Goal: Task Accomplishment & Management: Manage account settings

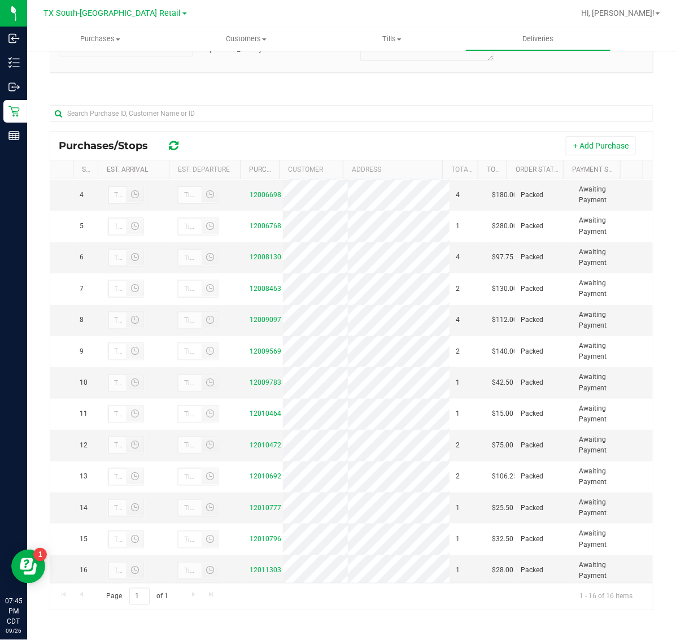
scroll to position [93, 0]
click at [106, 44] on span "Purchases" at bounding box center [100, 39] width 146 height 10
click at [102, 77] on li "Fulfillment" at bounding box center [100, 82] width 146 height 14
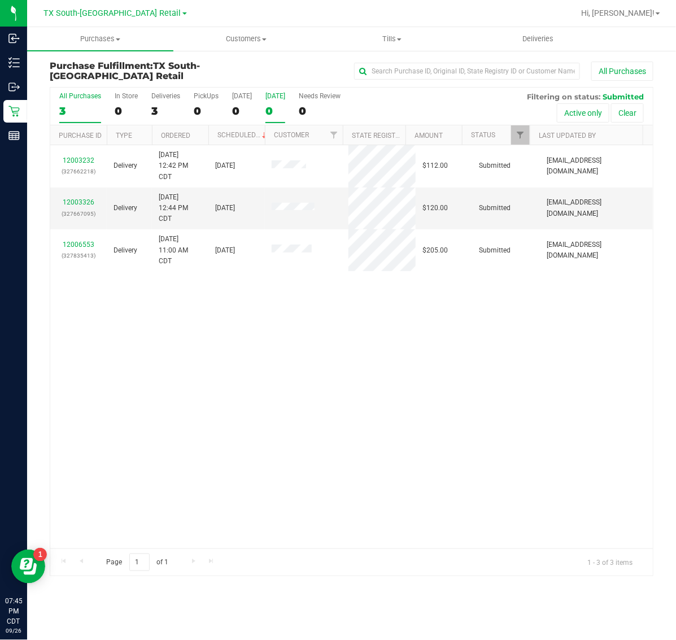
click at [280, 102] on label "[DATE] 0" at bounding box center [276, 107] width 20 height 31
click at [0, 0] on input "[DATE] 0" at bounding box center [0, 0] width 0 height 0
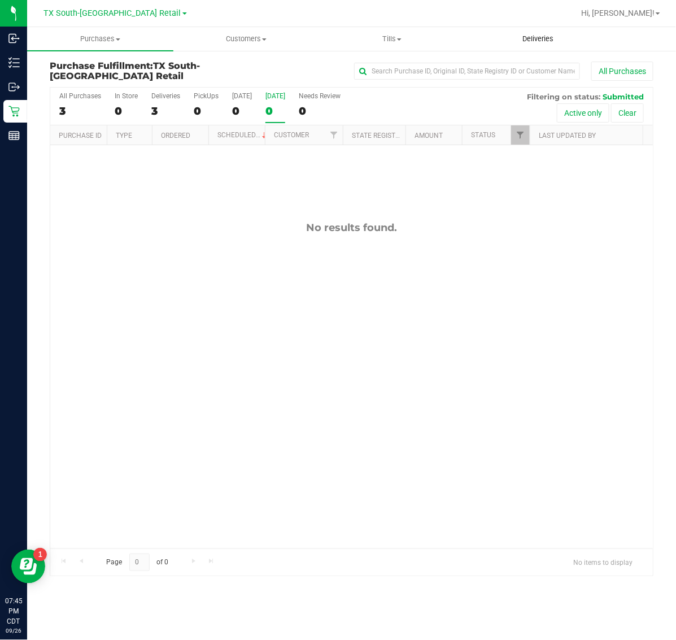
click at [536, 43] on span "Deliveries" at bounding box center [538, 39] width 62 height 10
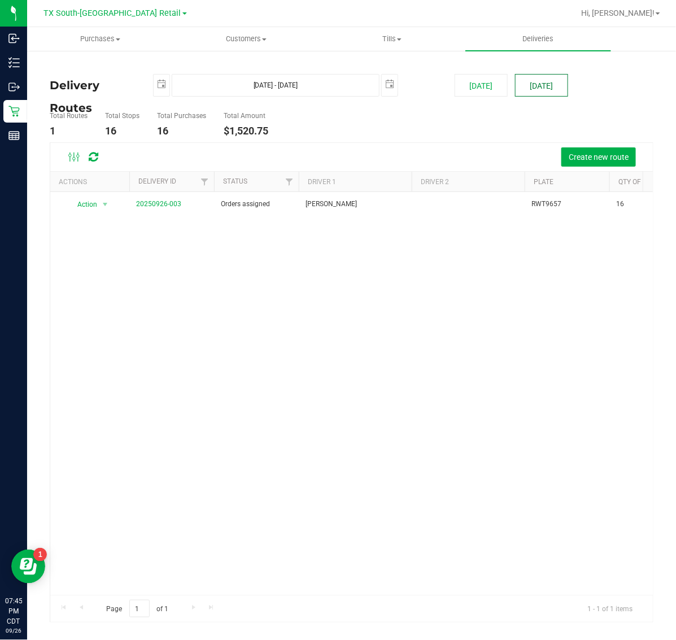
click at [551, 84] on button "[DATE]" at bounding box center [541, 85] width 53 height 23
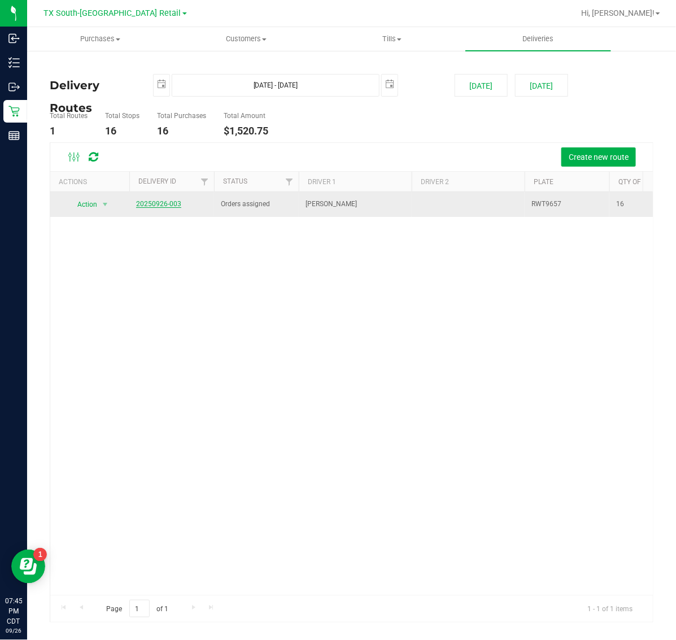
click at [168, 205] on link "20250926-003" at bounding box center [158, 204] width 45 height 8
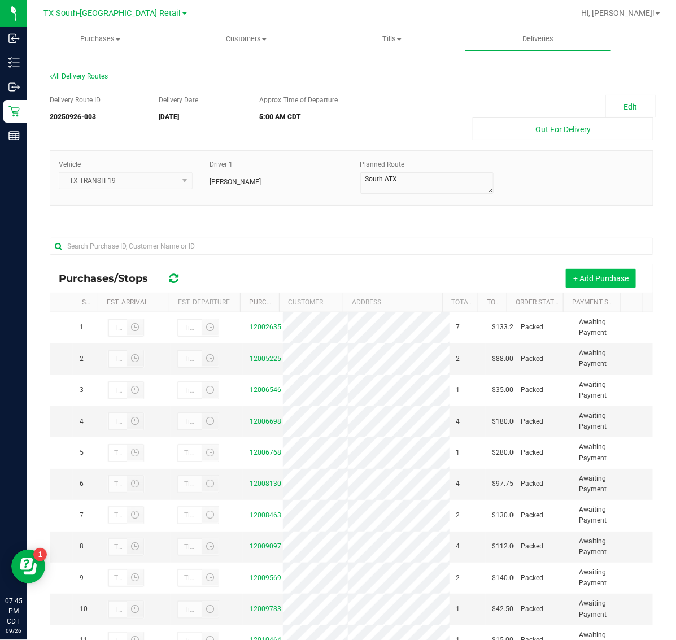
click at [568, 277] on button "+ Add Purchase" at bounding box center [601, 278] width 70 height 19
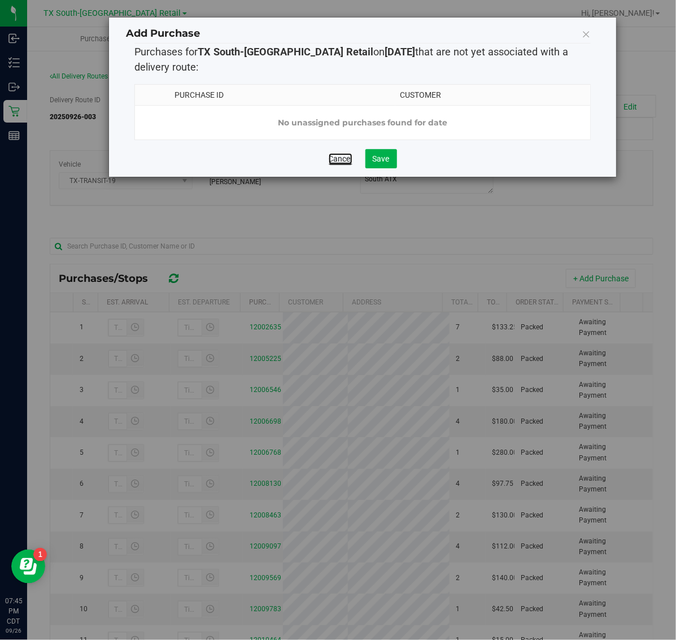
click at [335, 164] on link "Cancel" at bounding box center [341, 158] width 24 height 11
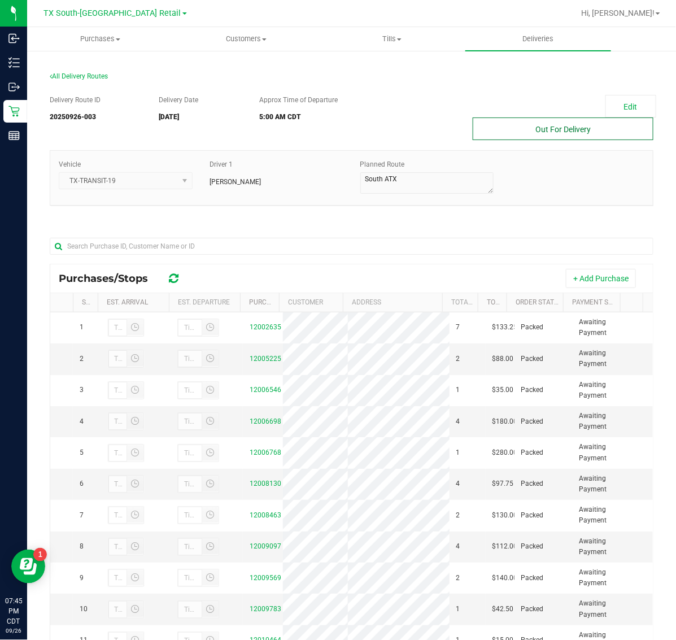
click at [547, 131] on button "Out For Delivery" at bounding box center [563, 129] width 181 height 23
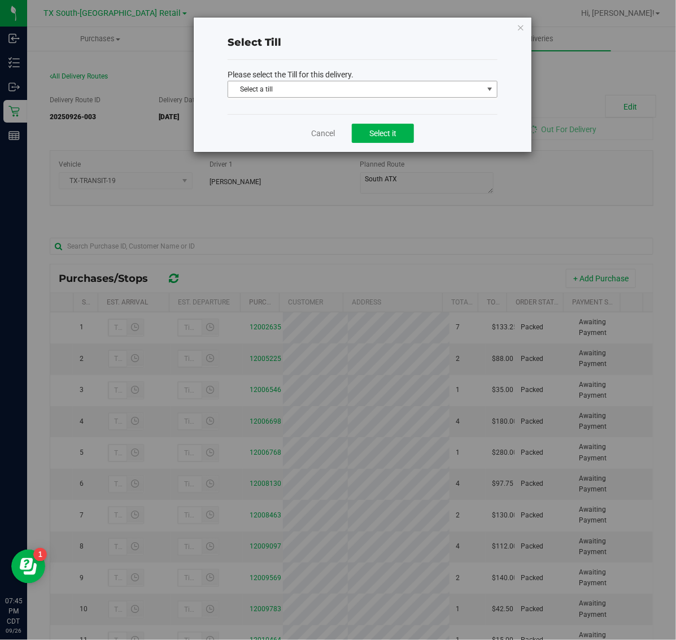
click at [388, 85] on span "Select a till" at bounding box center [355, 89] width 255 height 16
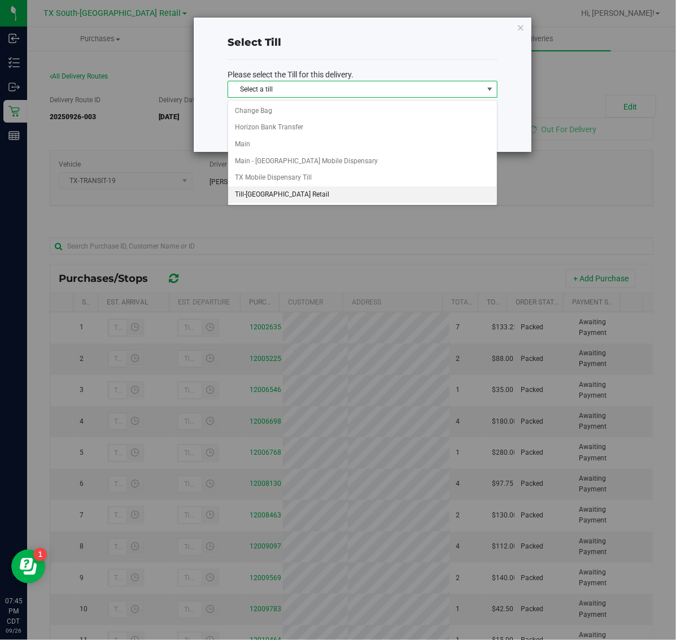
click at [336, 198] on li "Till-[GEOGRAPHIC_DATA] Retail" at bounding box center [362, 194] width 269 height 17
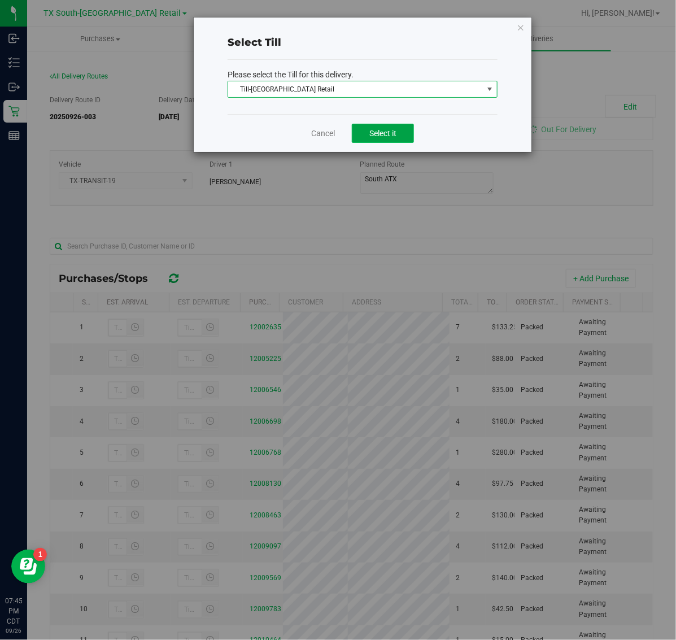
click at [379, 134] on span "Select it" at bounding box center [383, 133] width 27 height 9
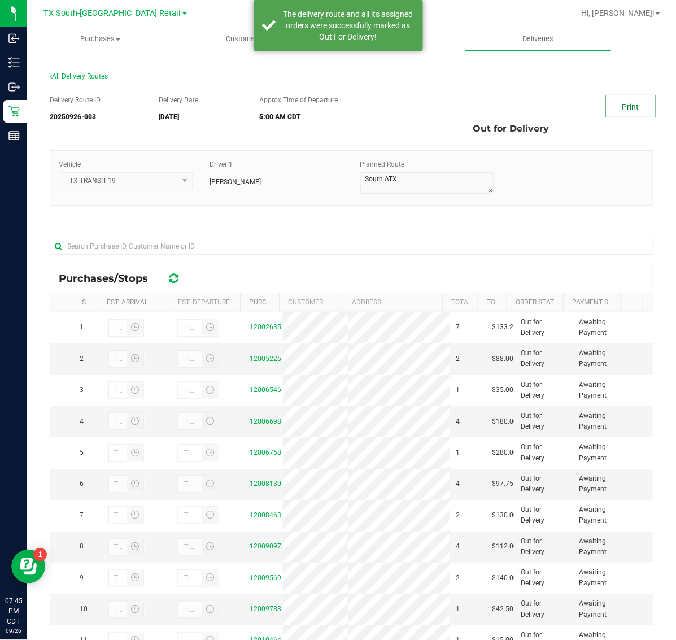
click at [613, 102] on link "Print" at bounding box center [631, 106] width 51 height 23
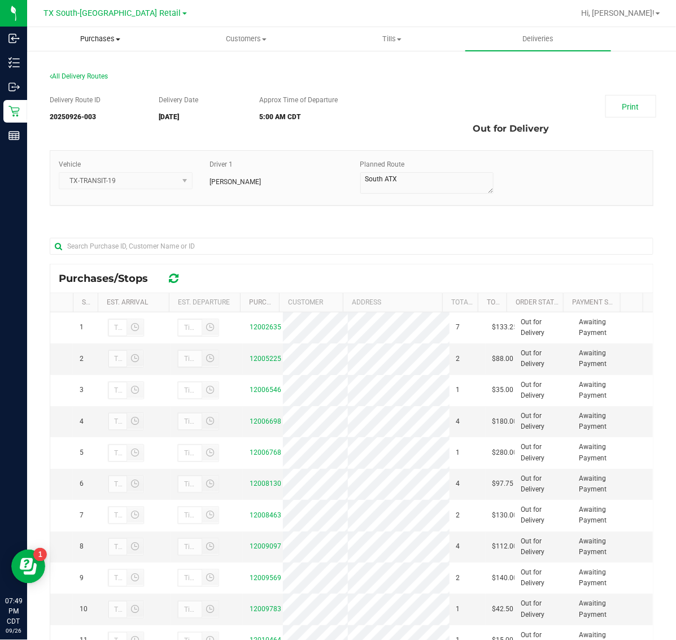
click at [91, 37] on span "Purchases" at bounding box center [100, 39] width 145 height 10
click at [549, 37] on span "Deliveries" at bounding box center [538, 39] width 62 height 10
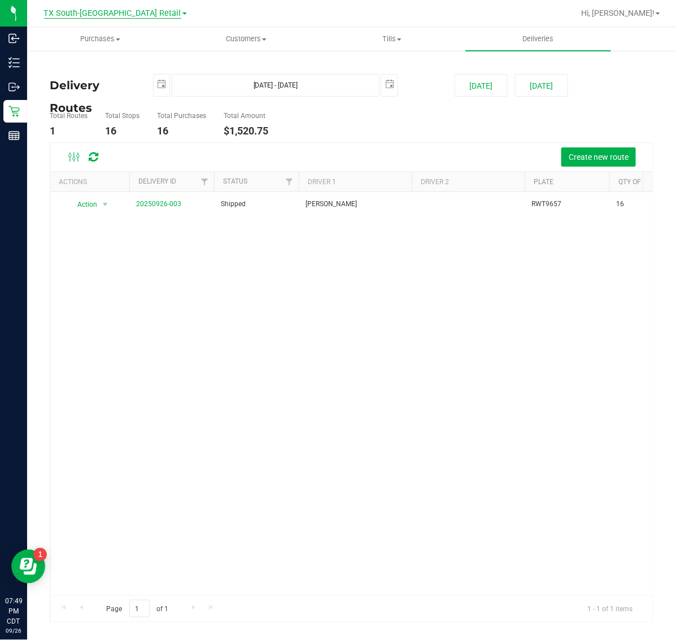
click at [115, 15] on span "TX South-[GEOGRAPHIC_DATA] Retail" at bounding box center [112, 13] width 137 height 10
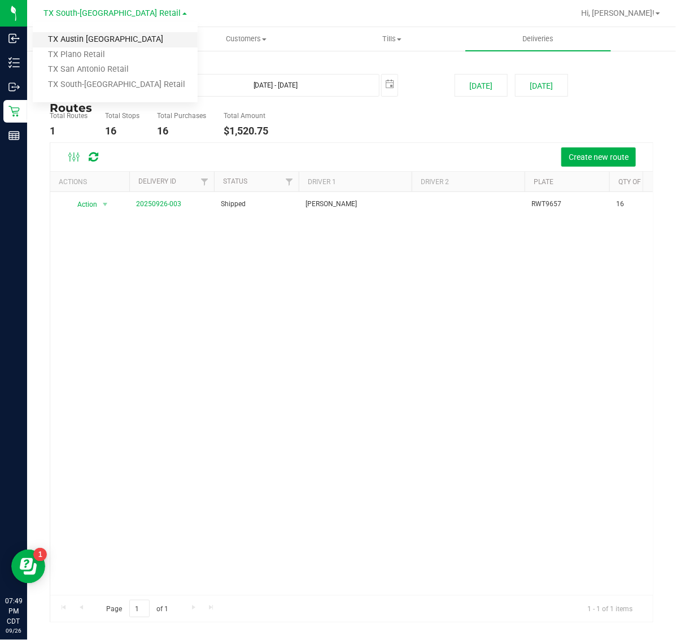
click at [108, 44] on link "TX Austin [GEOGRAPHIC_DATA]" at bounding box center [115, 39] width 165 height 15
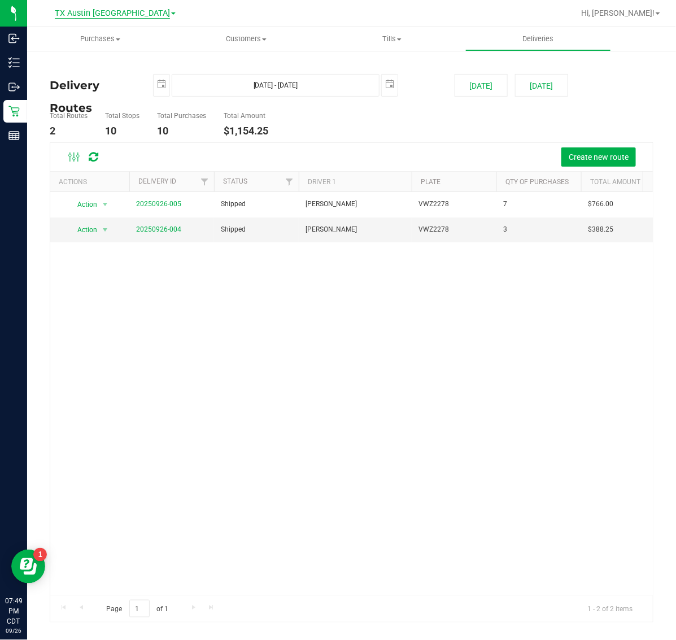
click at [111, 12] on span "TX Austin [GEOGRAPHIC_DATA]" at bounding box center [112, 13] width 115 height 10
click at [111, 54] on link "TX Plano Retail" at bounding box center [115, 54] width 165 height 15
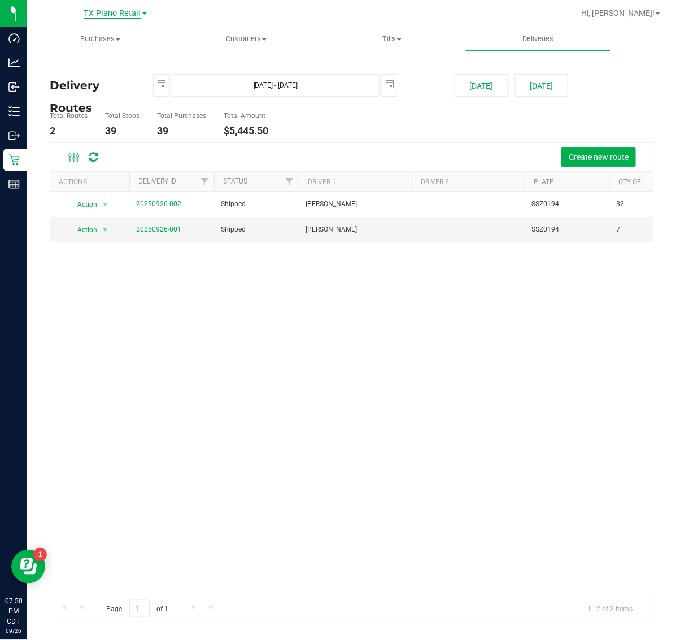
click at [108, 13] on span "TX Plano Retail" at bounding box center [112, 13] width 57 height 10
click at [109, 68] on link "TX San Antonio Retail" at bounding box center [115, 69] width 165 height 15
click at [111, 16] on span "TX San Antonio Retail" at bounding box center [112, 13] width 81 height 10
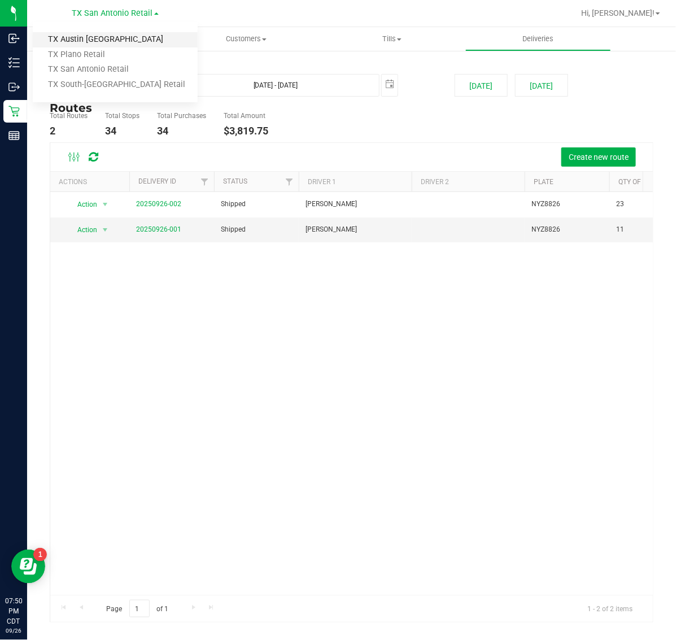
click at [108, 37] on link "TX Austin [GEOGRAPHIC_DATA]" at bounding box center [115, 39] width 165 height 15
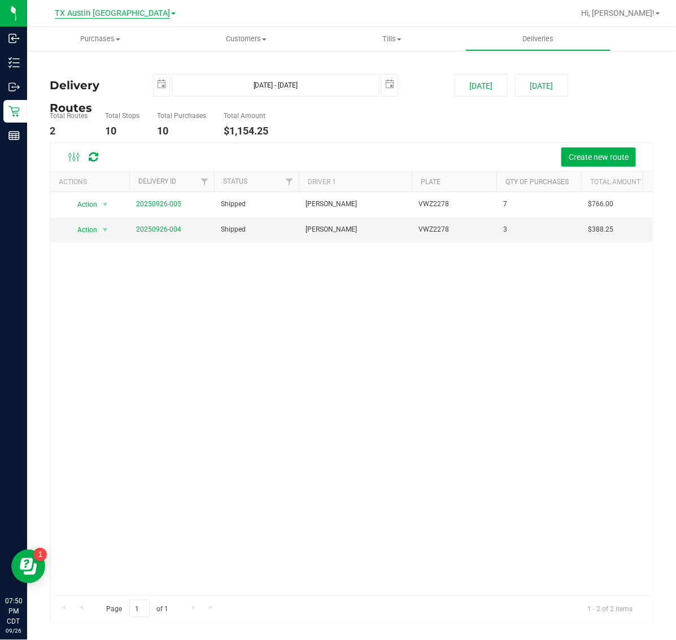
click at [110, 12] on span "TX Austin [GEOGRAPHIC_DATA]" at bounding box center [112, 13] width 115 height 10
click at [109, 52] on link "TX Plano Retail" at bounding box center [115, 54] width 165 height 15
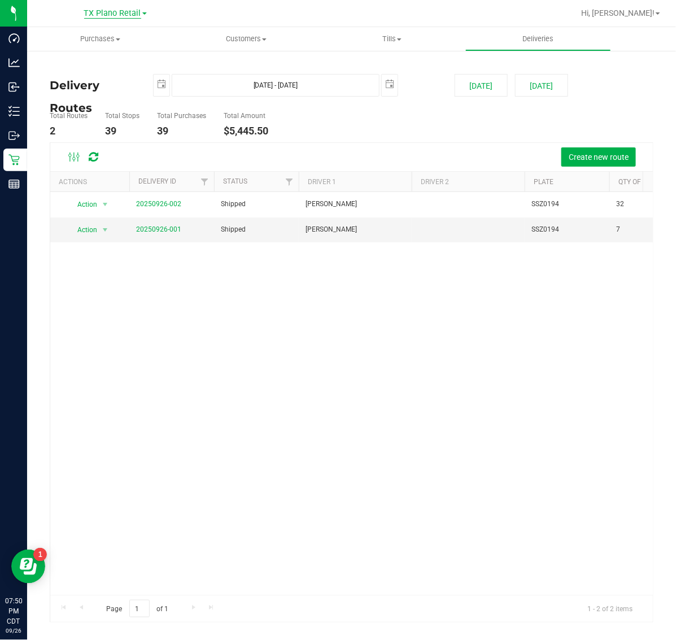
click at [115, 13] on span "TX Plano Retail" at bounding box center [112, 13] width 57 height 10
click at [109, 63] on link "TX San Antonio Retail" at bounding box center [115, 69] width 165 height 15
click at [109, 14] on span "TX San Antonio Retail" at bounding box center [112, 13] width 81 height 10
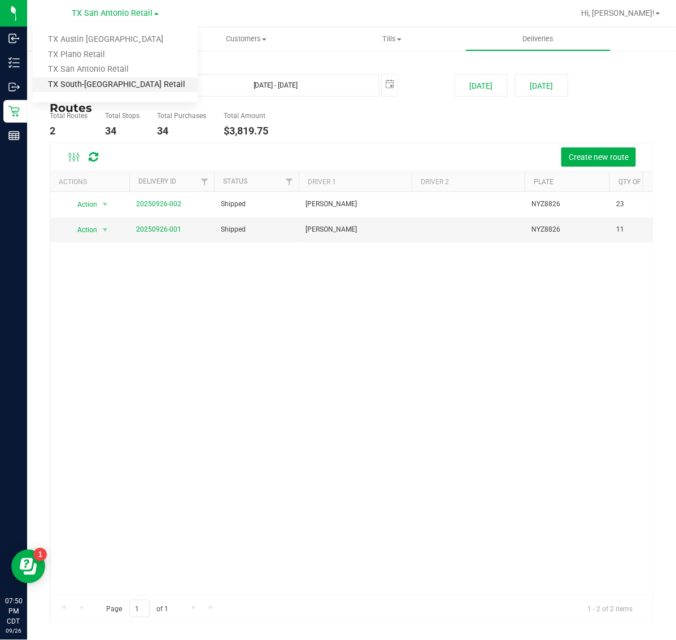
click at [107, 81] on link "TX South-[GEOGRAPHIC_DATA] Retail" at bounding box center [115, 84] width 165 height 15
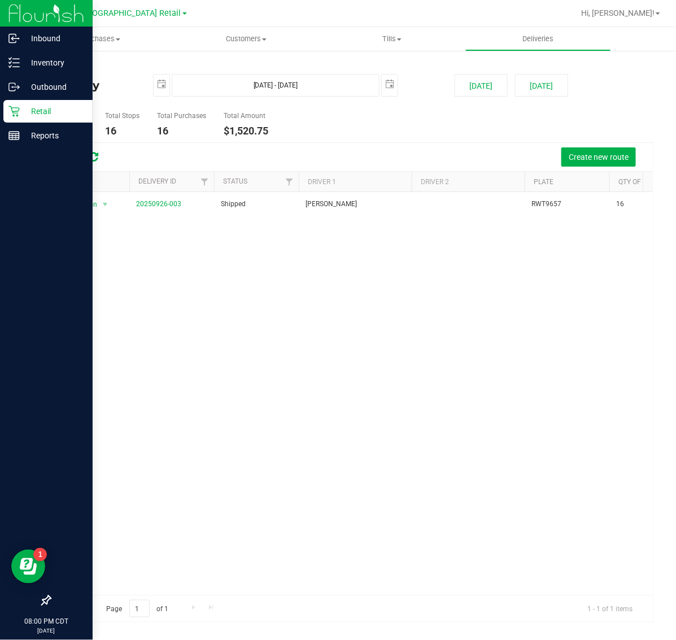
click at [23, 114] on p "Retail" at bounding box center [54, 112] width 68 height 14
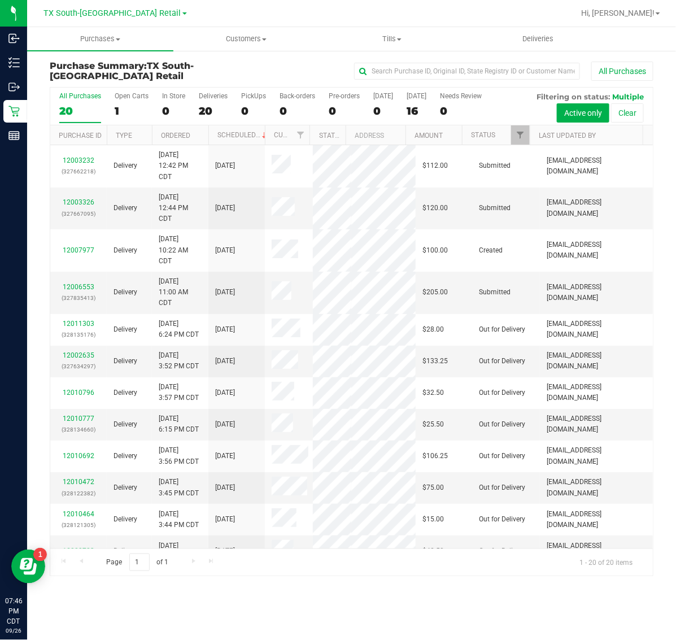
click at [121, 10] on span "TX South-[GEOGRAPHIC_DATA] Retail" at bounding box center [112, 13] width 137 height 10
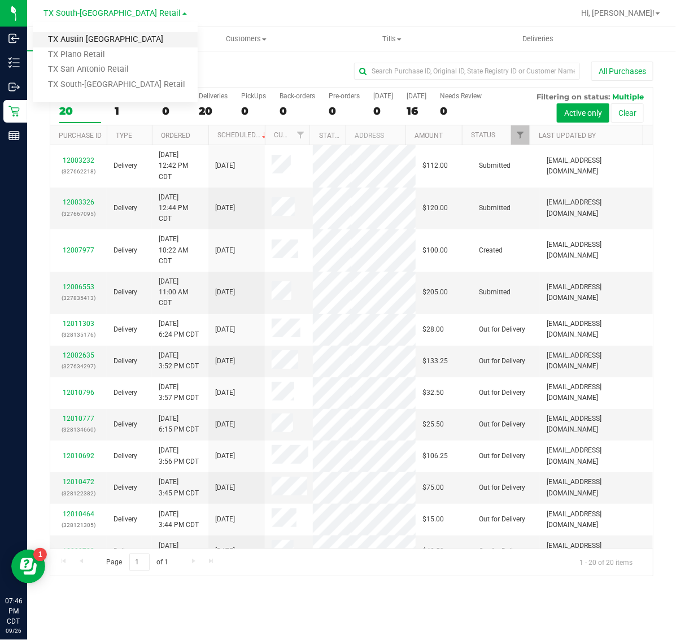
click at [114, 38] on link "TX Austin [GEOGRAPHIC_DATA]" at bounding box center [115, 39] width 165 height 15
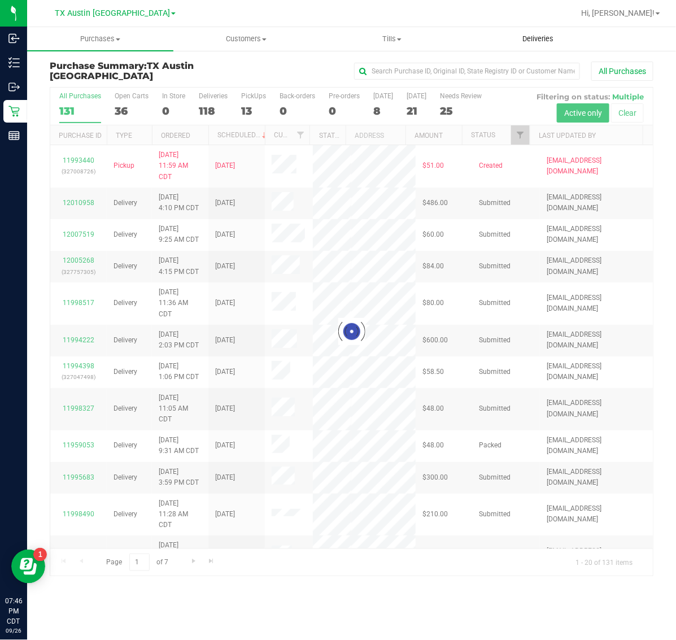
click at [538, 44] on span "Deliveries" at bounding box center [538, 39] width 62 height 10
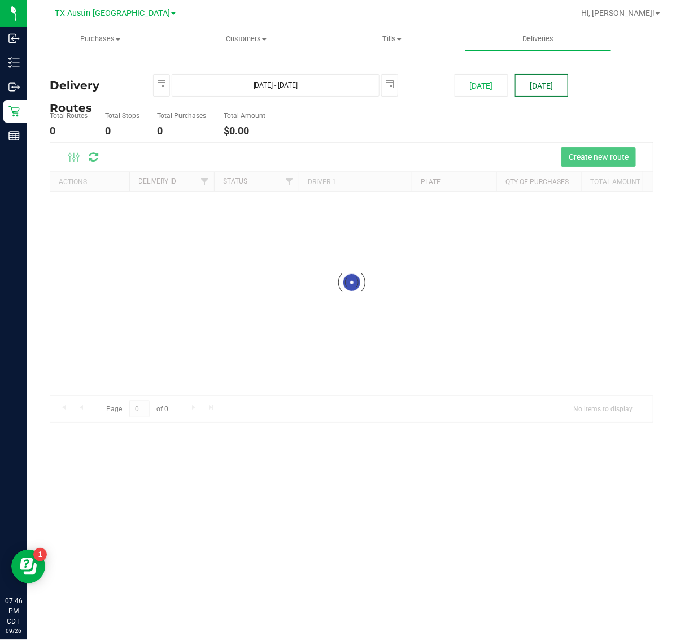
click at [546, 85] on button "[DATE]" at bounding box center [541, 85] width 53 height 23
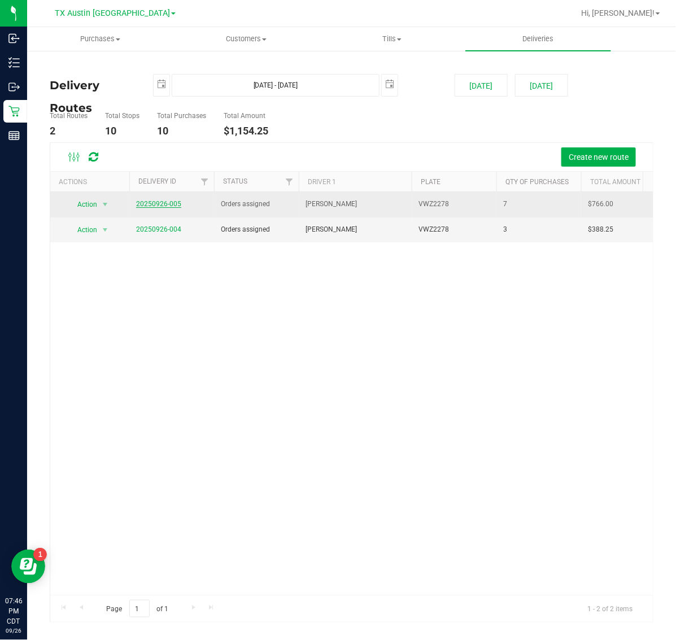
click at [159, 202] on link "20250926-005" at bounding box center [158, 204] width 45 height 8
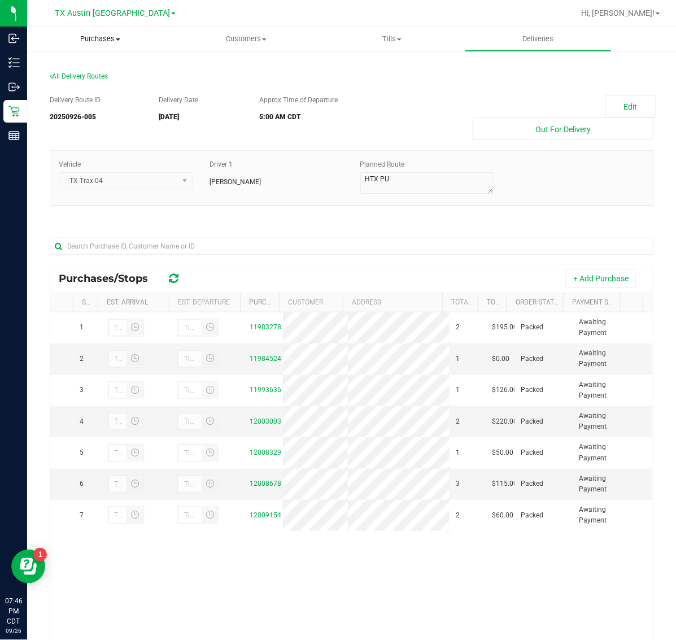
click at [92, 38] on span "Purchases" at bounding box center [100, 39] width 145 height 10
click at [89, 82] on span "Fulfillment" at bounding box center [62, 82] width 70 height 10
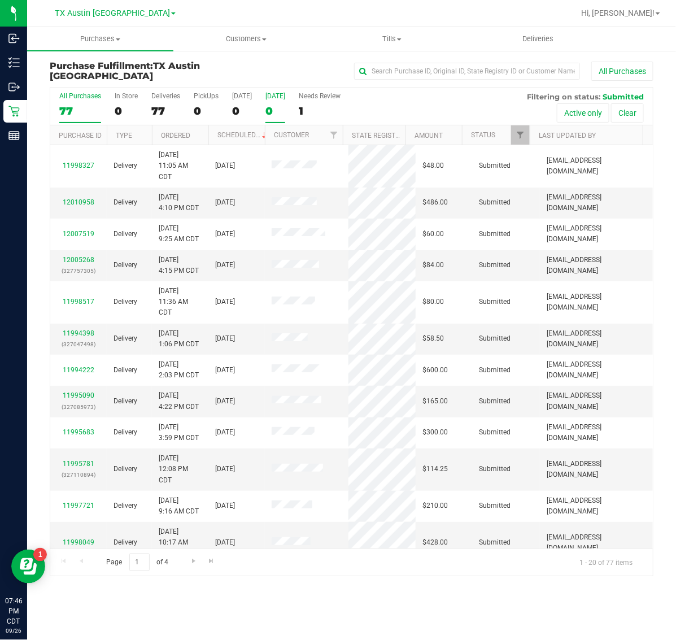
click at [283, 105] on div "0" at bounding box center [276, 111] width 20 height 13
click at [0, 0] on input "[DATE] 0" at bounding box center [0, 0] width 0 height 0
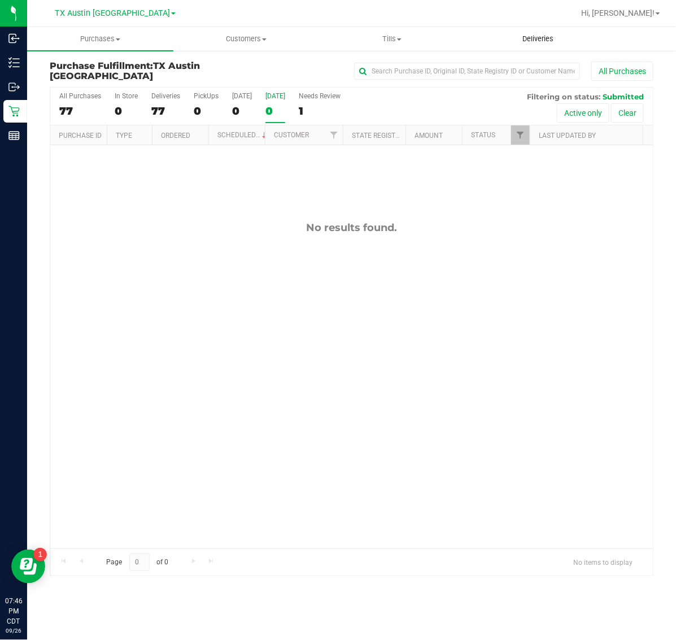
click at [538, 46] on uib-tab-heading "Deliveries" at bounding box center [538, 39] width 145 height 23
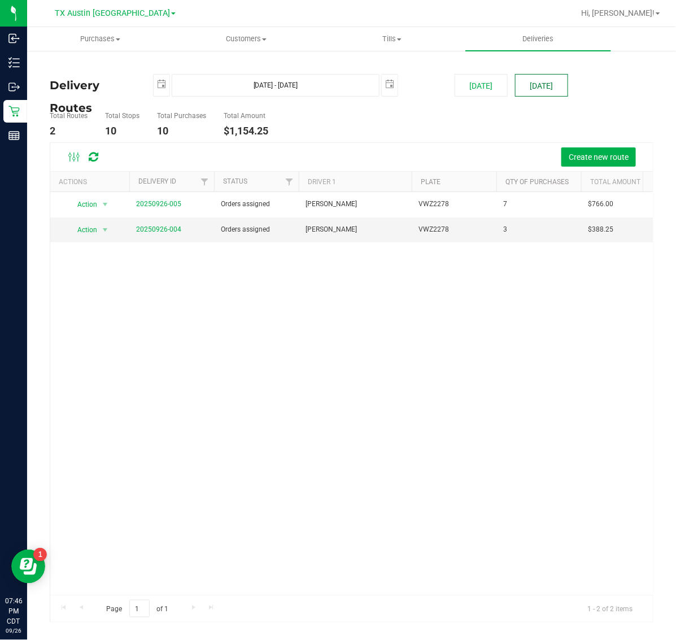
click at [546, 92] on button "[DATE]" at bounding box center [541, 85] width 53 height 23
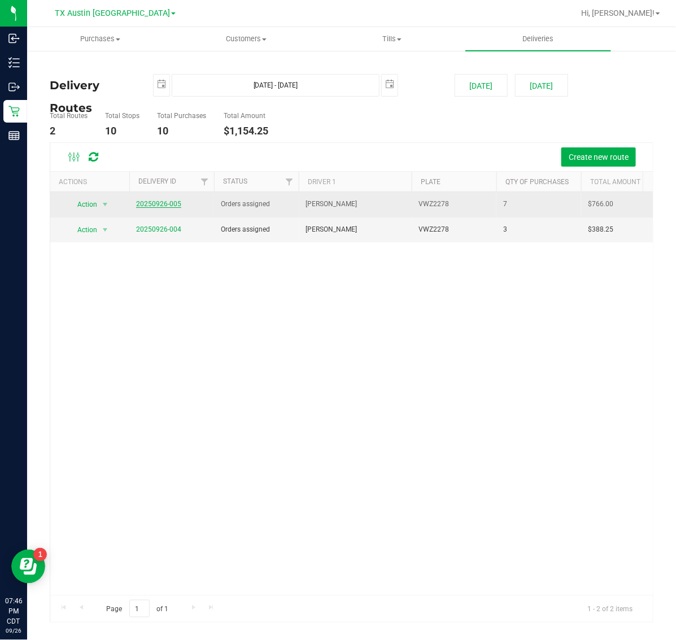
click at [172, 205] on link "20250926-005" at bounding box center [158, 204] width 45 height 8
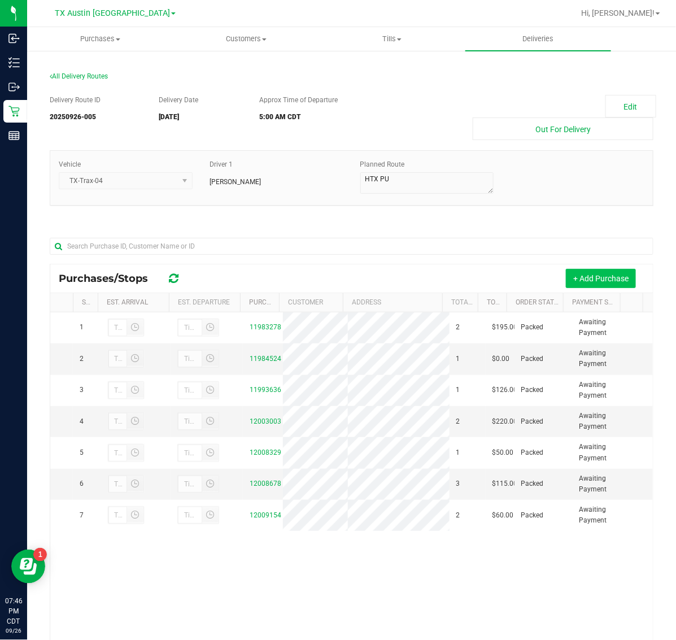
click at [580, 278] on button "+ Add Purchase" at bounding box center [601, 278] width 70 height 19
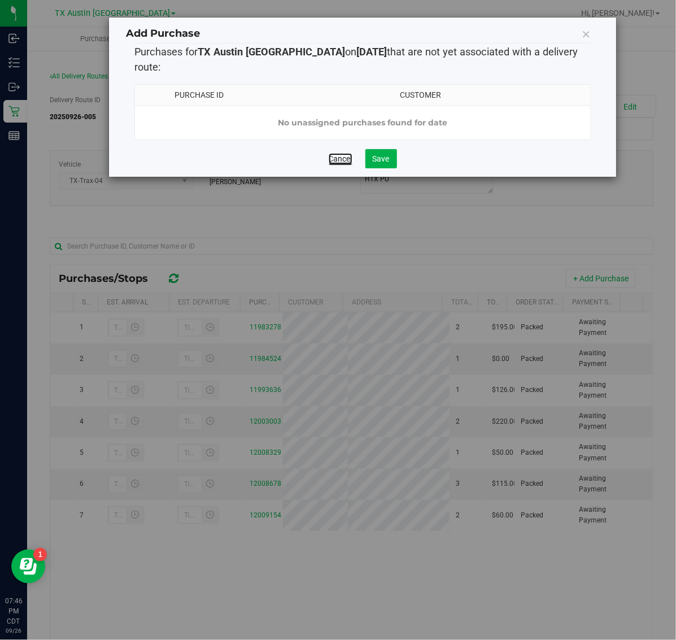
click at [346, 159] on link "Cancel" at bounding box center [341, 158] width 24 height 11
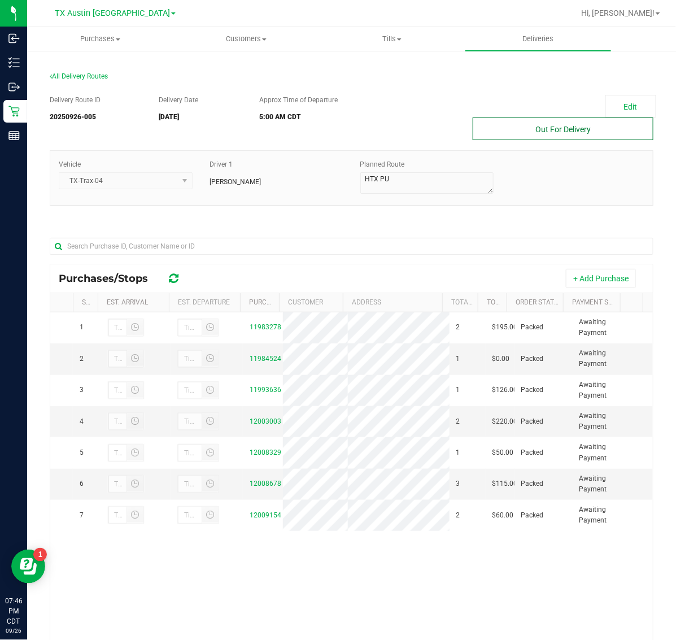
click at [555, 126] on button "Out For Delivery" at bounding box center [563, 129] width 181 height 23
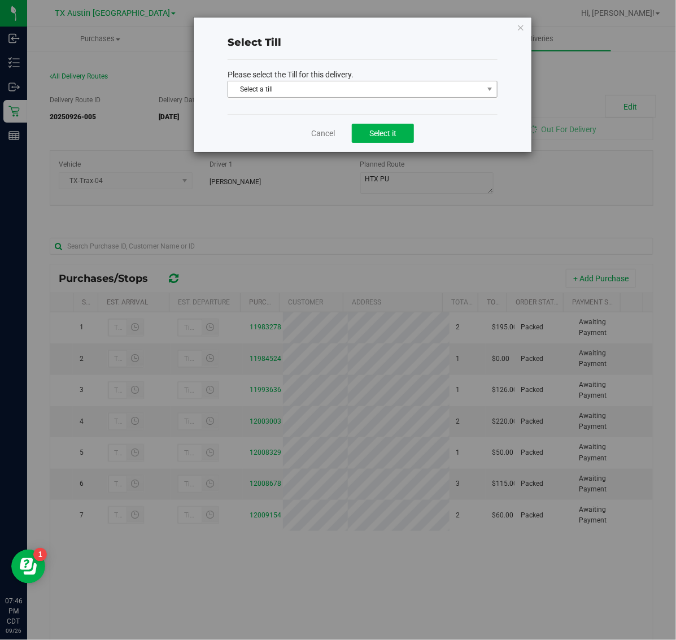
click at [383, 86] on span "Select a till" at bounding box center [355, 89] width 255 height 16
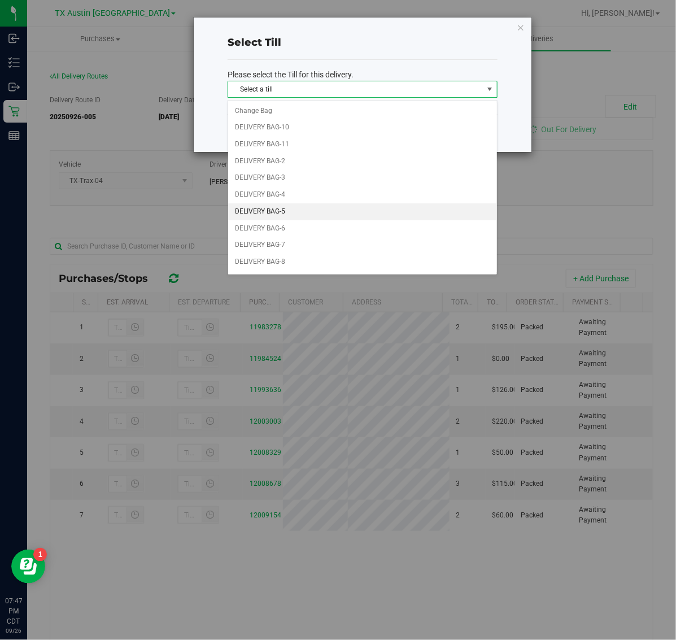
click at [302, 210] on li "DELIVERY BAG-5" at bounding box center [362, 211] width 269 height 17
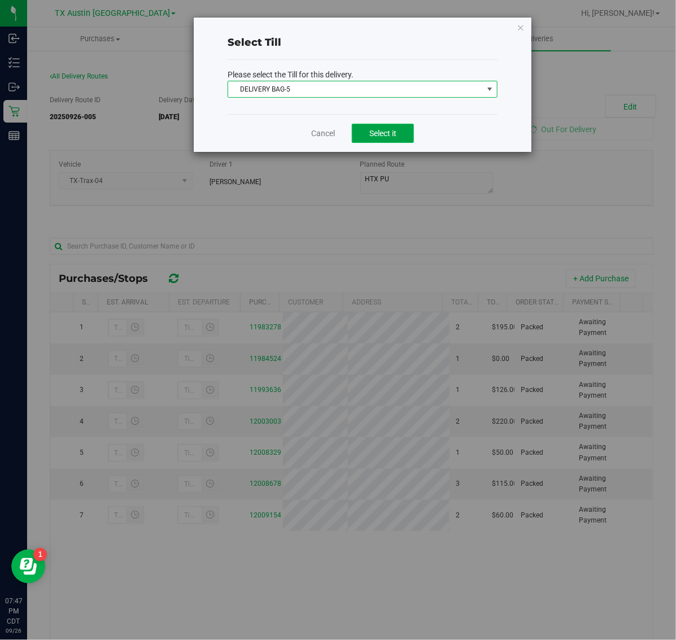
click at [377, 136] on span "Select it" at bounding box center [383, 133] width 27 height 9
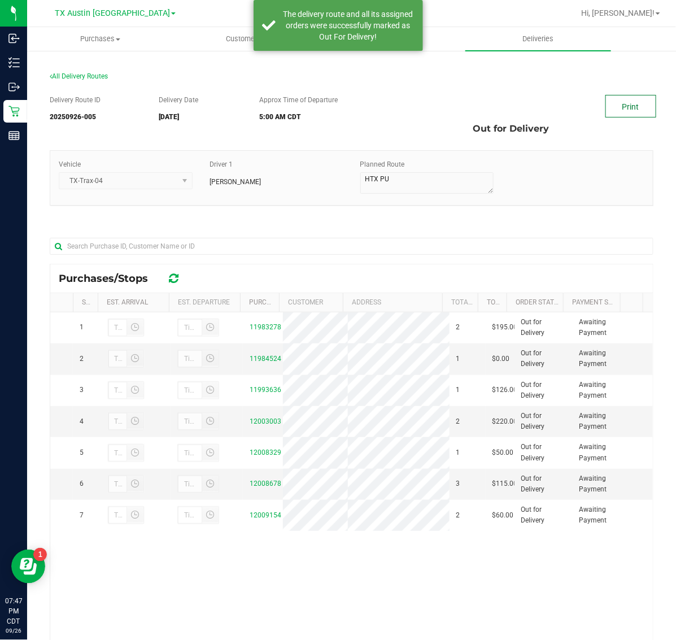
click at [642, 107] on link "Print" at bounding box center [631, 106] width 51 height 23
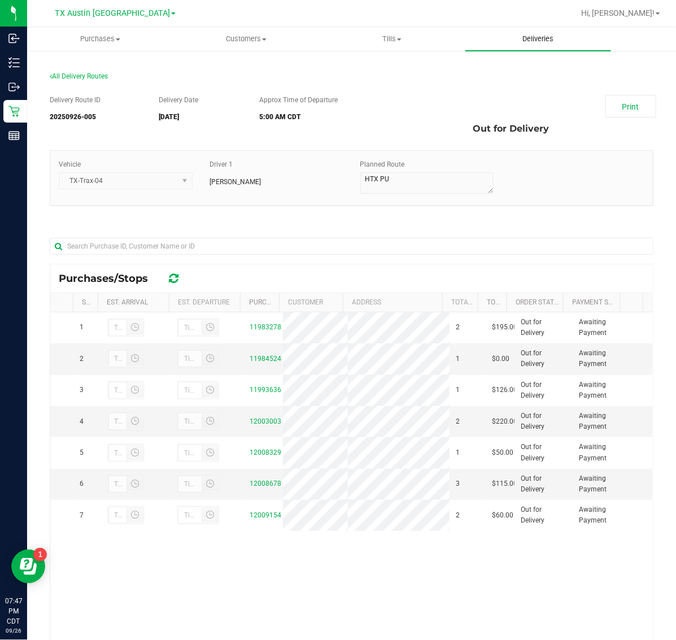
click at [531, 44] on uib-tab-heading "Deliveries" at bounding box center [539, 39] width 146 height 24
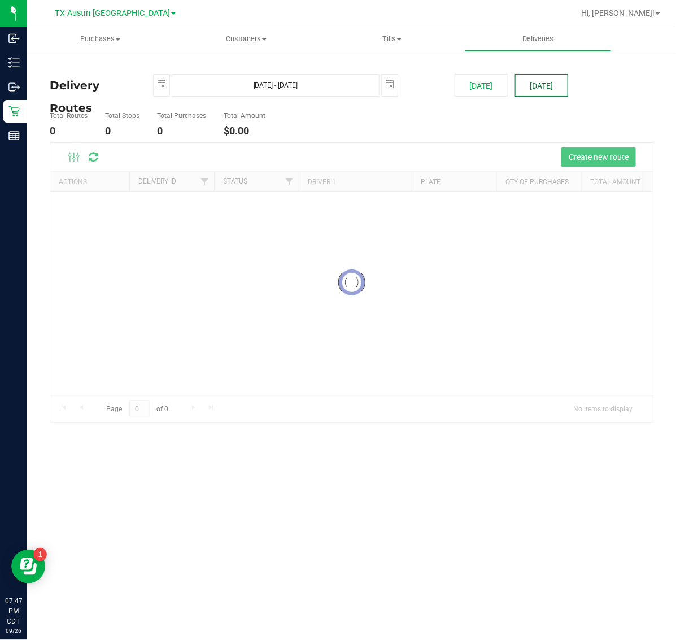
click at [555, 82] on button "[DATE]" at bounding box center [541, 85] width 53 height 23
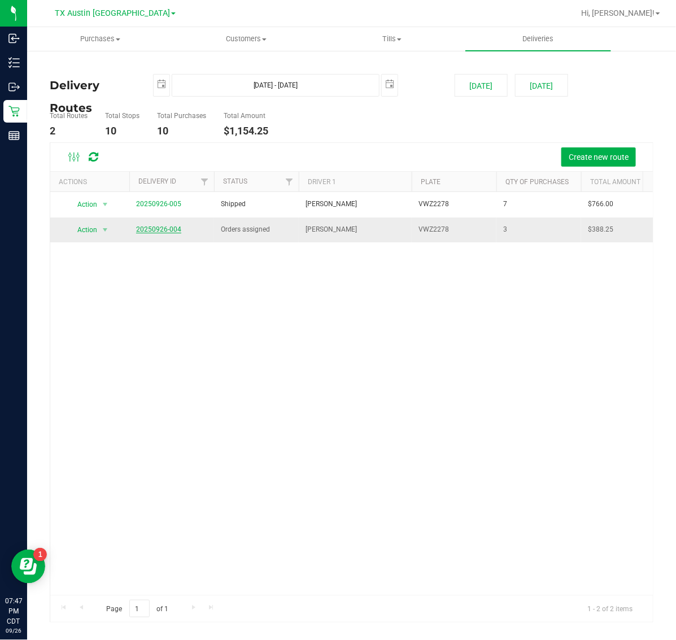
click at [153, 233] on link "20250926-004" at bounding box center [158, 229] width 45 height 8
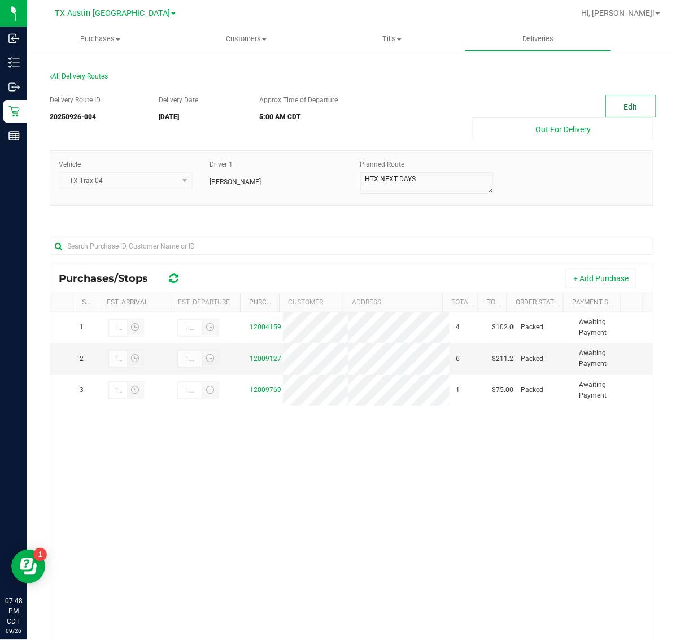
click at [626, 110] on button "Edit" at bounding box center [631, 106] width 51 height 23
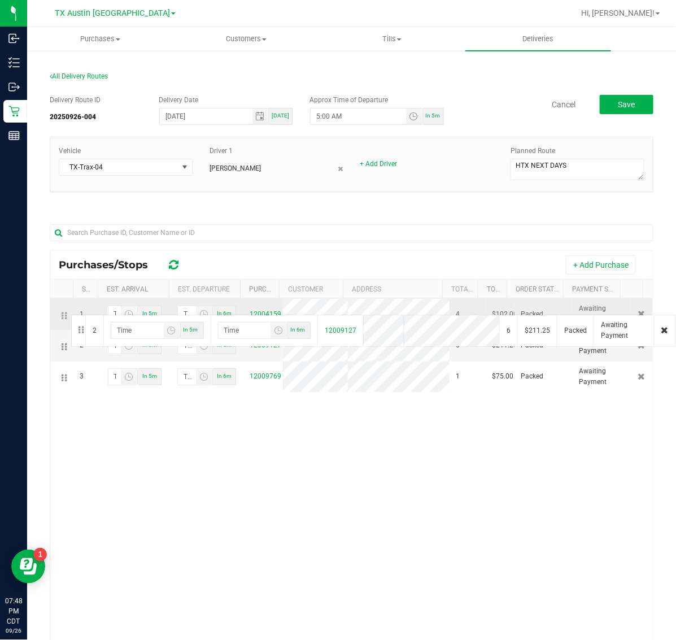
drag, startPoint x: 63, startPoint y: 347, endPoint x: 69, endPoint y: 312, distance: 36.2
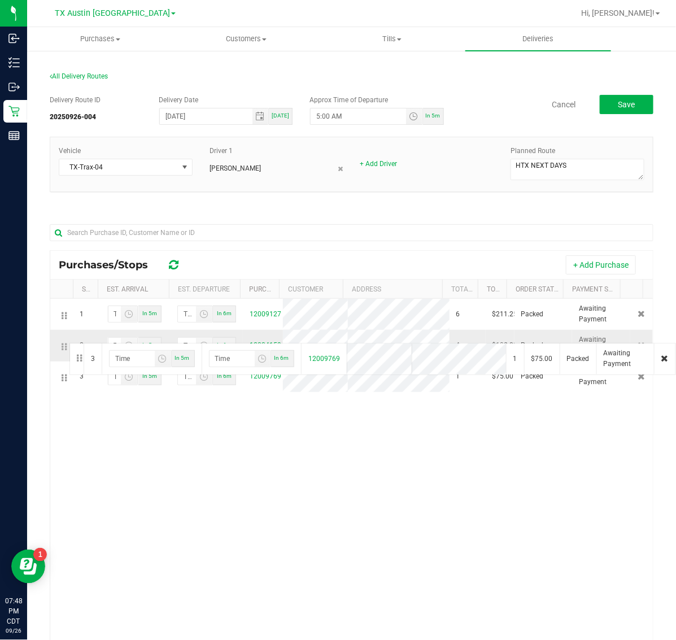
drag, startPoint x: 63, startPoint y: 376, endPoint x: 68, endPoint y: 342, distance: 34.3
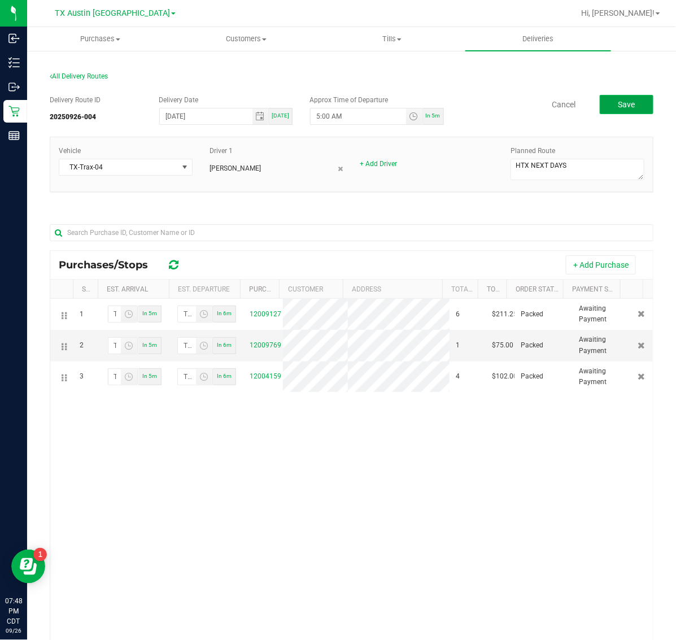
click at [618, 107] on span "Save" at bounding box center [626, 104] width 17 height 9
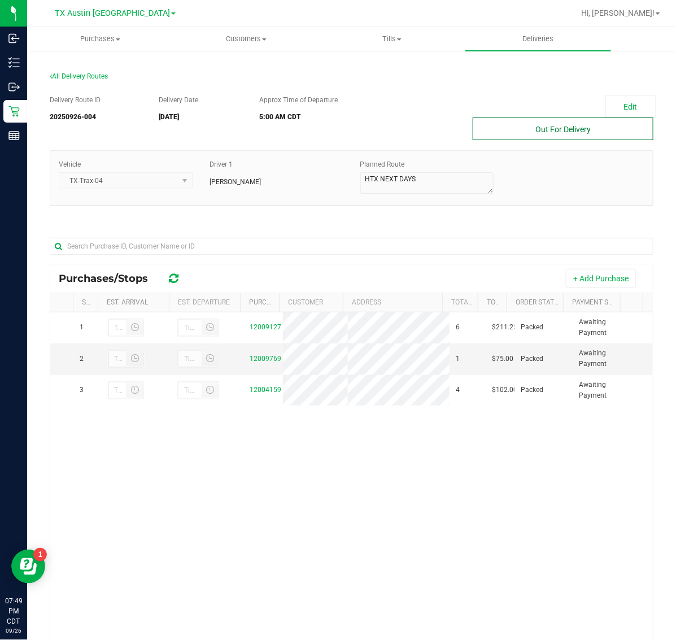
click at [507, 123] on button "Out For Delivery" at bounding box center [563, 129] width 181 height 23
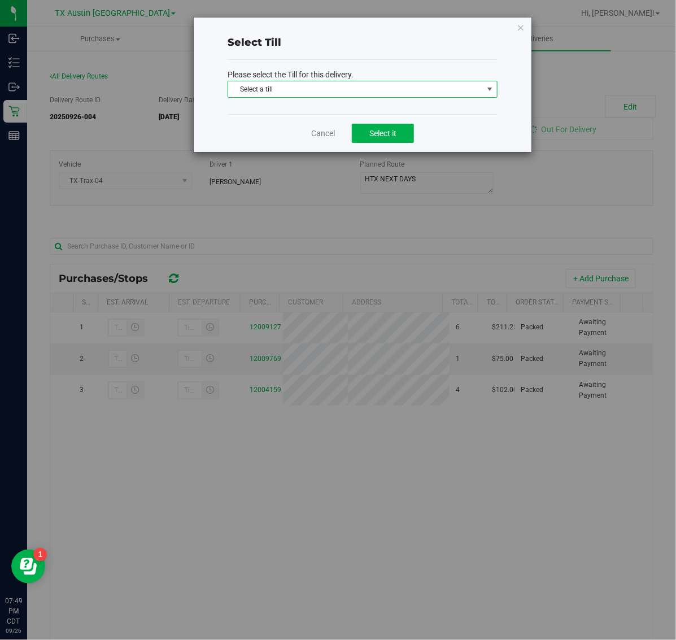
click at [428, 88] on span "Select a till" at bounding box center [355, 89] width 255 height 16
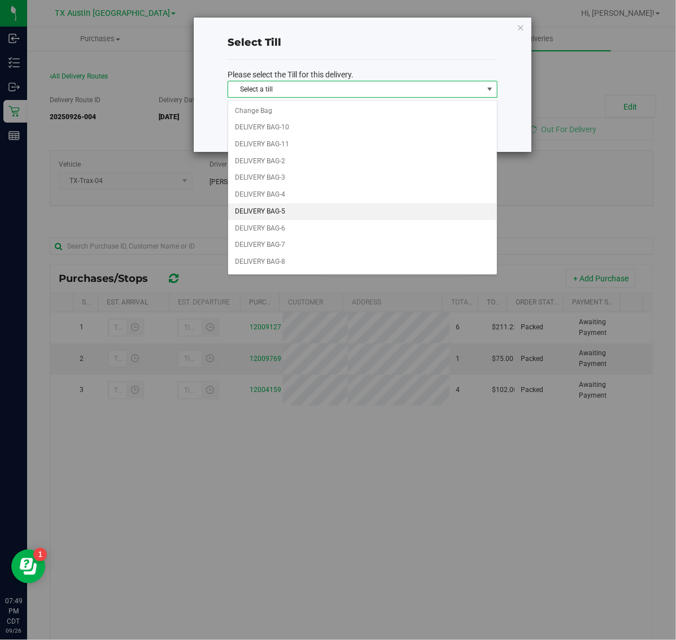
click at [379, 207] on li "DELIVERY BAG-5" at bounding box center [362, 211] width 269 height 17
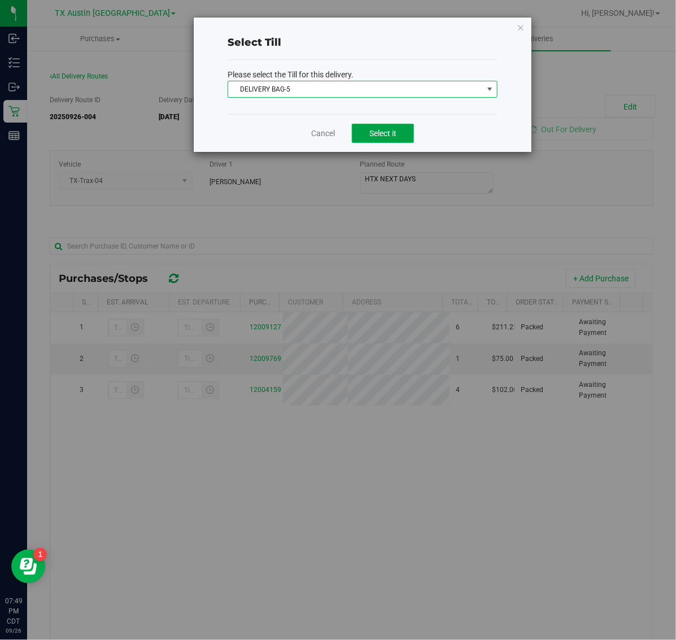
click at [394, 126] on button "Select it" at bounding box center [383, 133] width 62 height 19
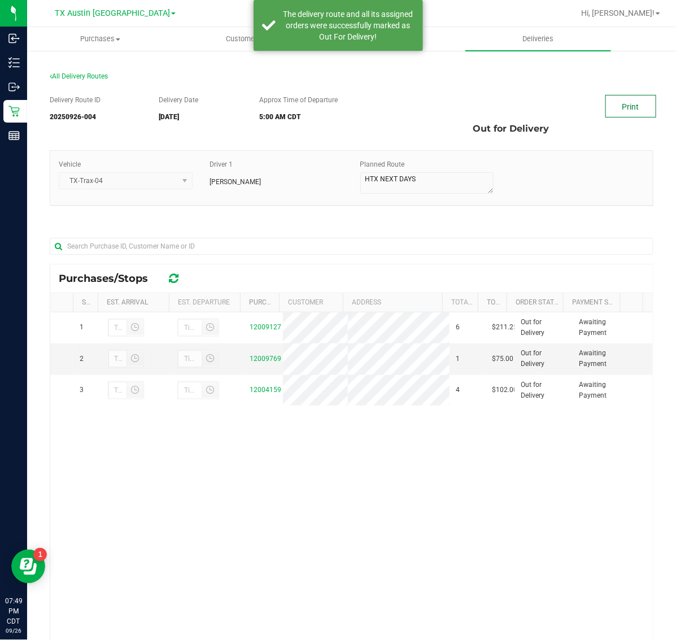
click at [624, 106] on link "Print" at bounding box center [631, 106] width 51 height 23
